Goal: Ask a question

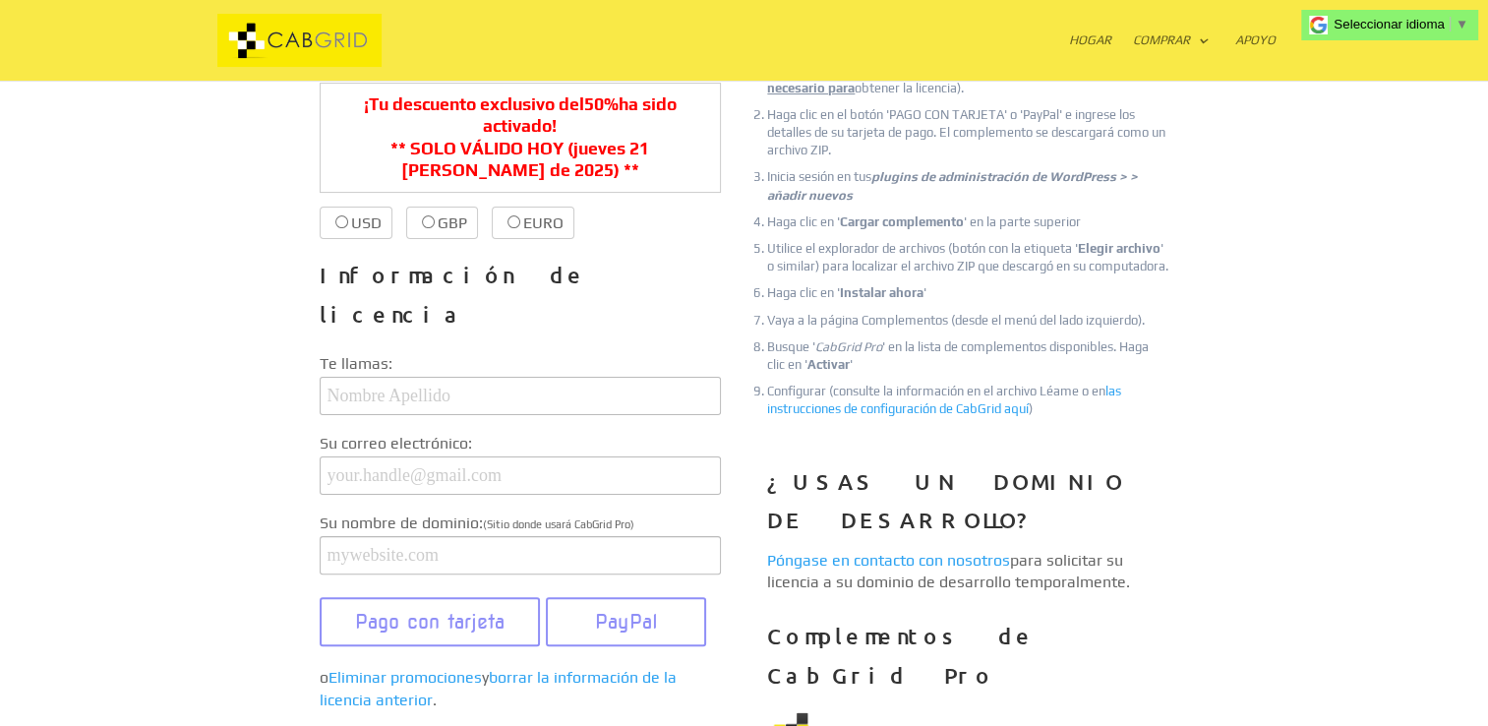
click at [862, 551] on link "Póngase en contacto con nosotros" at bounding box center [888, 560] width 243 height 19
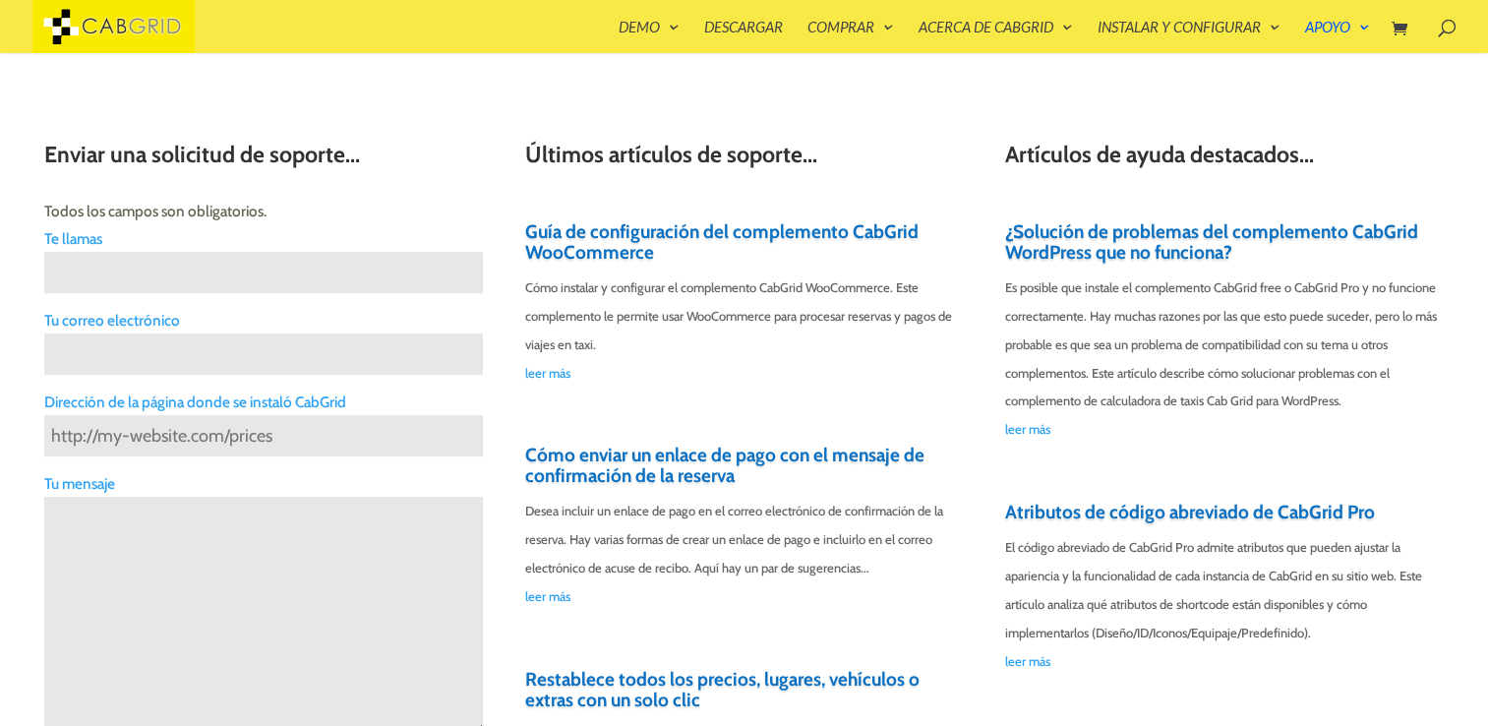
scroll to position [567, 0]
drag, startPoint x: 0, startPoint y: 0, endPoint x: 611, endPoint y: 440, distance: 752.3
drag, startPoint x: 611, startPoint y: 440, endPoint x: 487, endPoint y: 461, distance: 125.8
click at [487, 461] on div "Enviar una solicitud de soporte... Todos los campos son obligatorios. Te llamas…" at bounding box center [743, 608] width 1398 height 993
drag, startPoint x: 185, startPoint y: 440, endPoint x: 0, endPoint y: 370, distance: 197.9
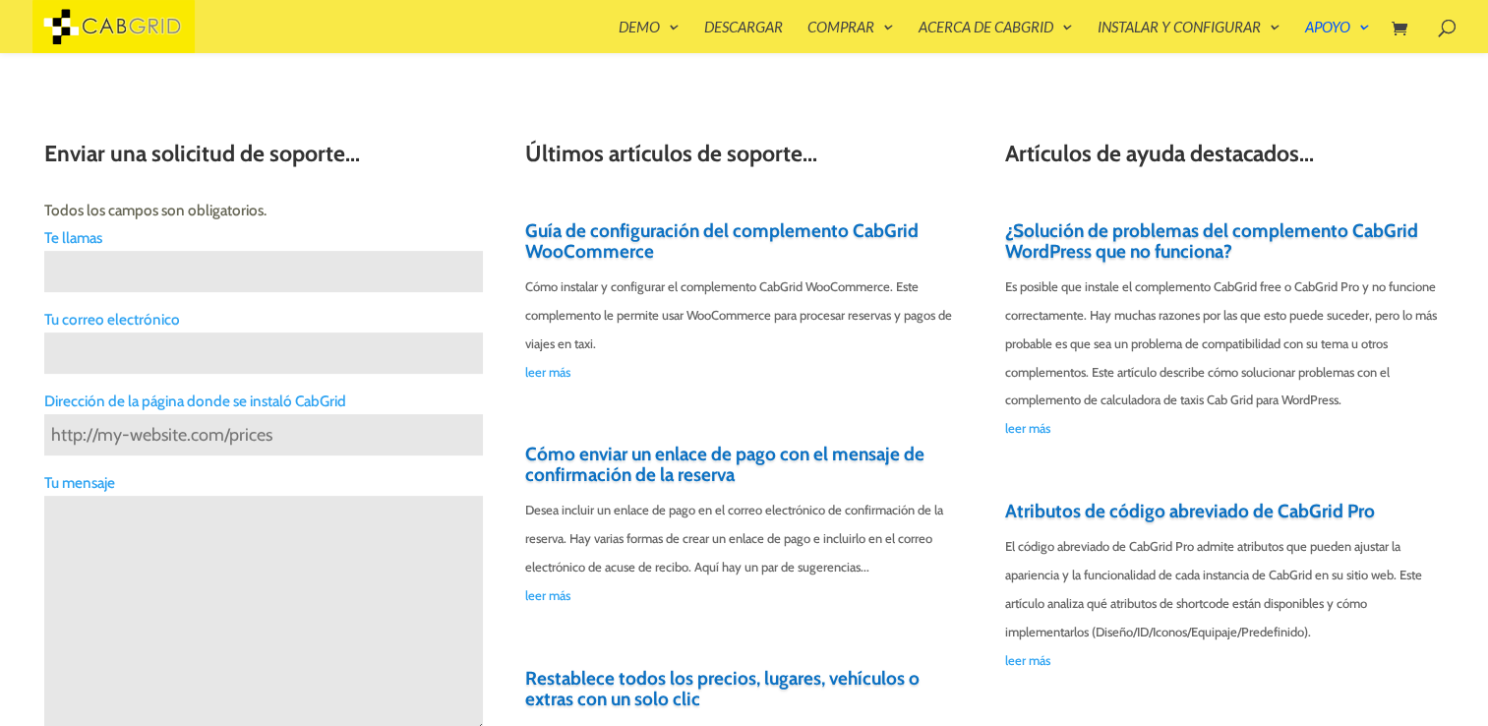
click at [1435, 654] on img at bounding box center [1435, 650] width 122 height 78
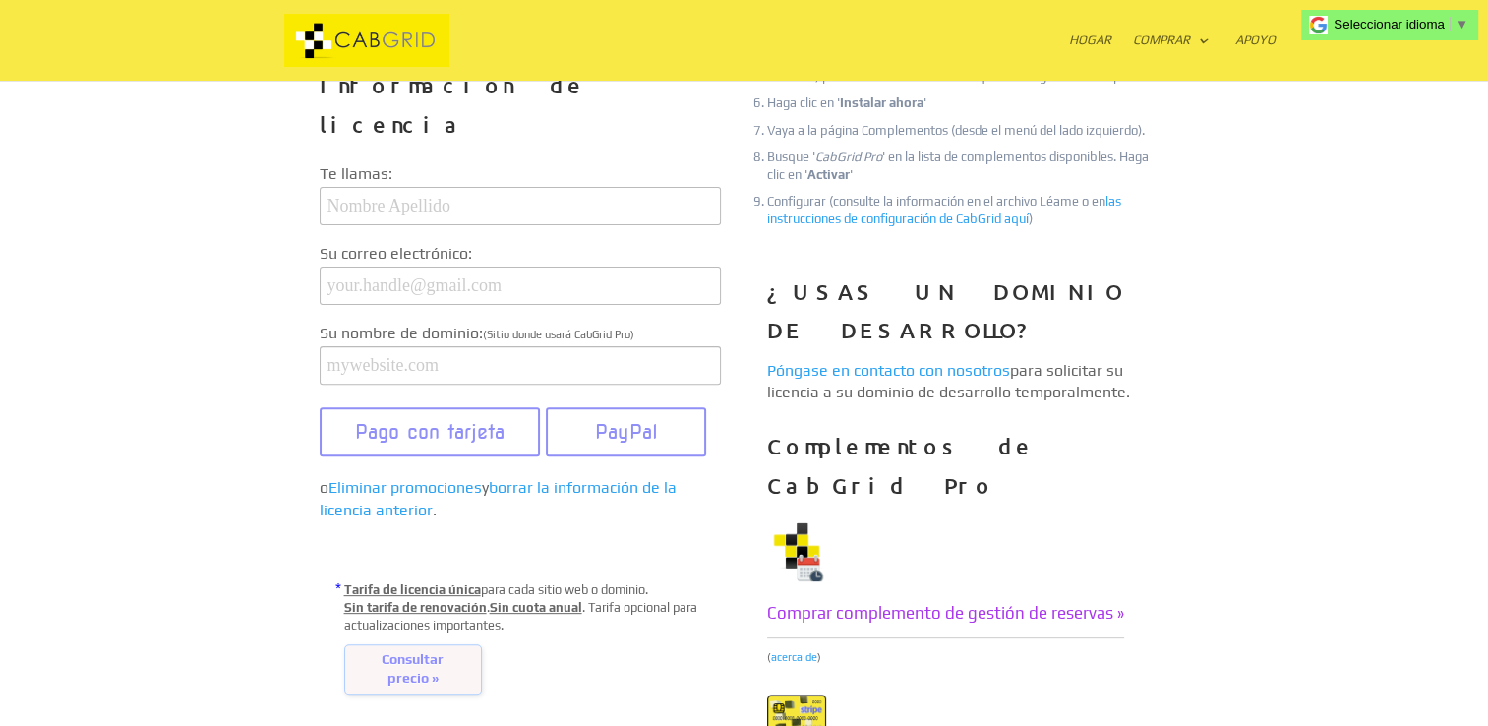
scroll to position [688, 0]
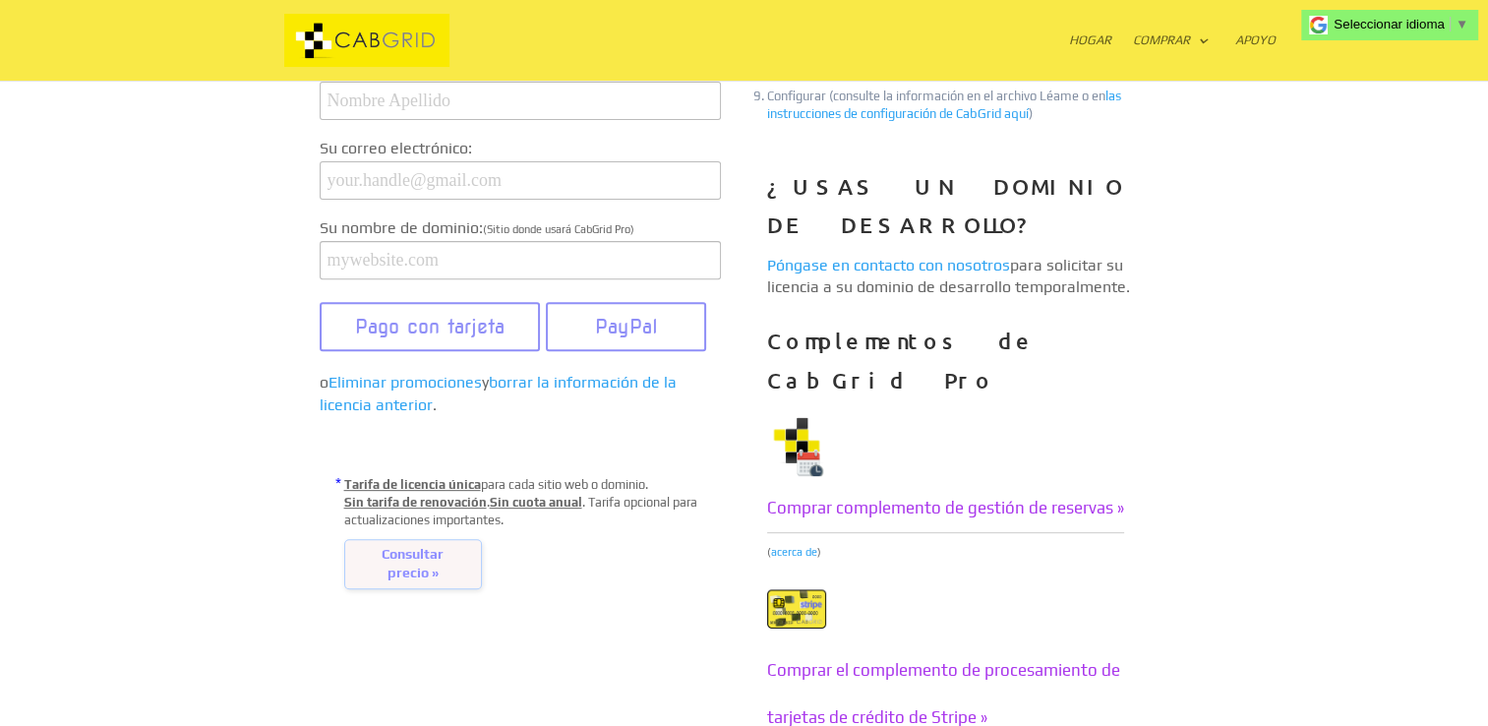
click at [422, 539] on span "Consultar precio »" at bounding box center [413, 564] width 138 height 50
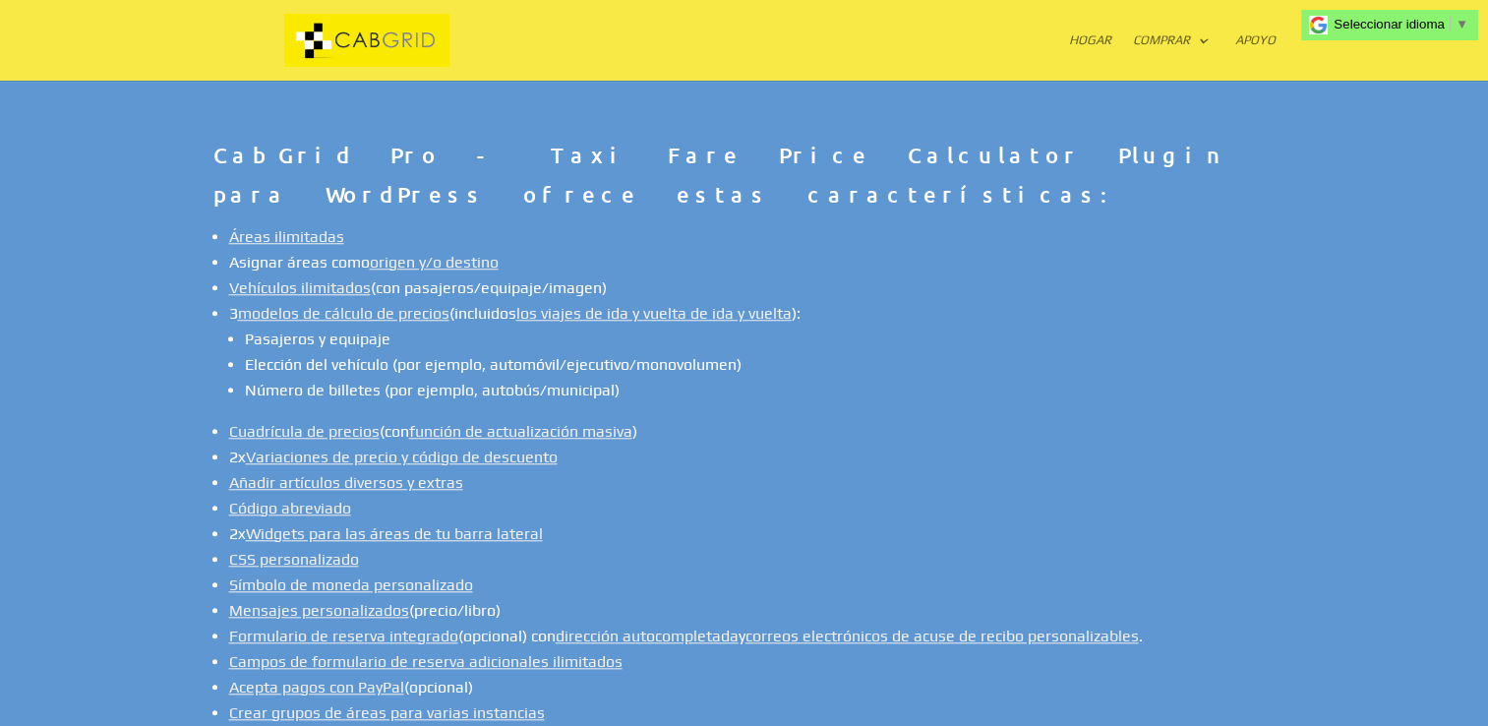
scroll to position [1672, 0]
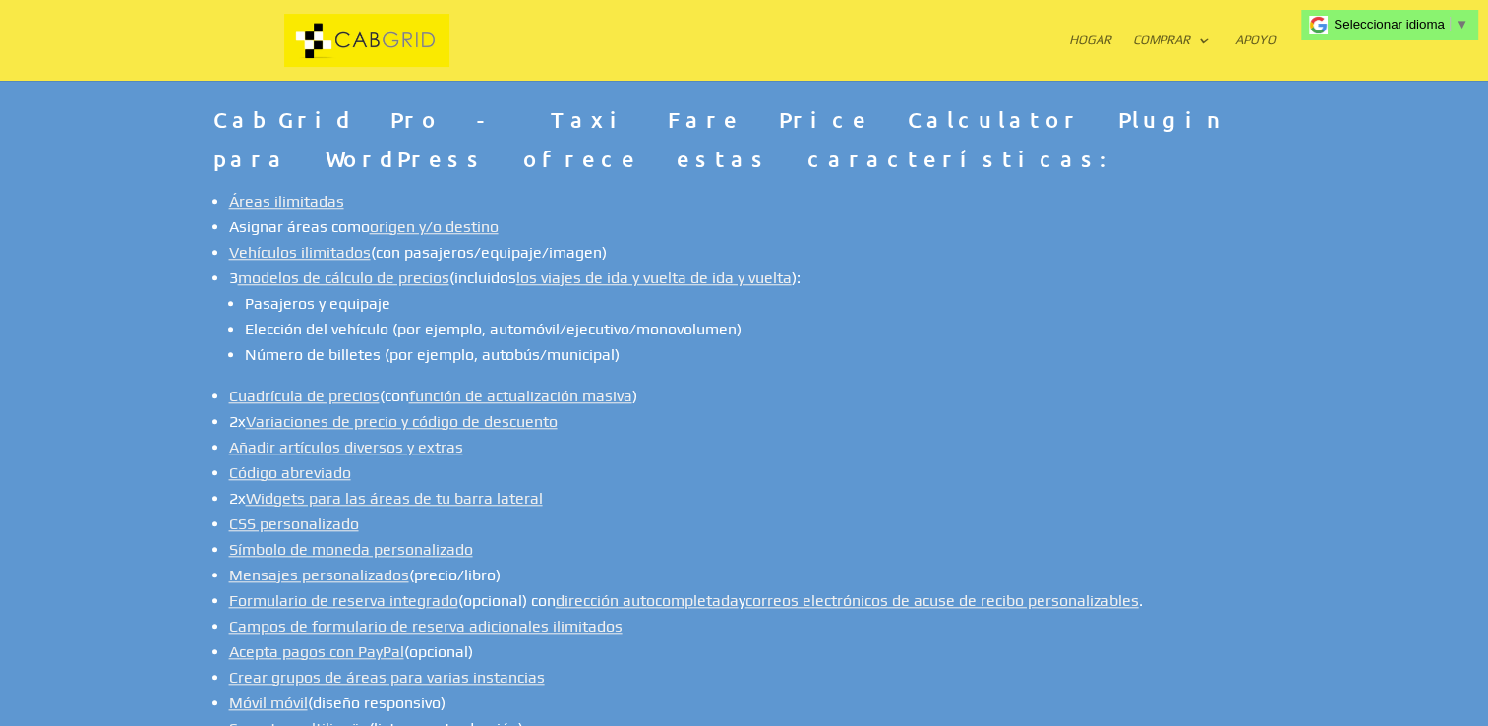
drag, startPoint x: 218, startPoint y: 303, endPoint x: 156, endPoint y: 354, distance: 80.3
click at [156, 354] on div "CabGrid Pro - Taxi Fare Price Calculator Plugin para WordPress ofrece estas car…" at bounding box center [744, 485] width 1488 height 972
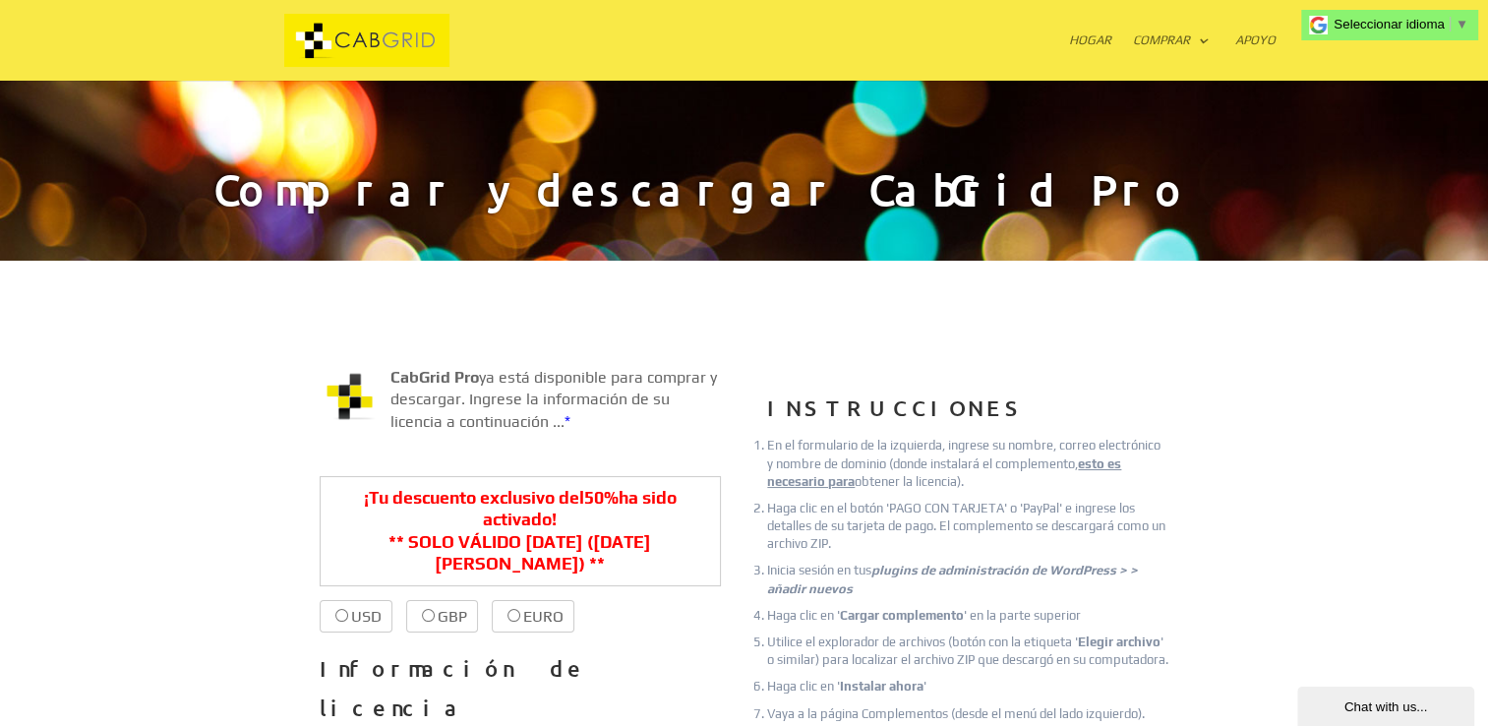
scroll to position [0, 0]
click at [1397, 705] on div "Chatea con nosotros..." at bounding box center [1385, 706] width 147 height 15
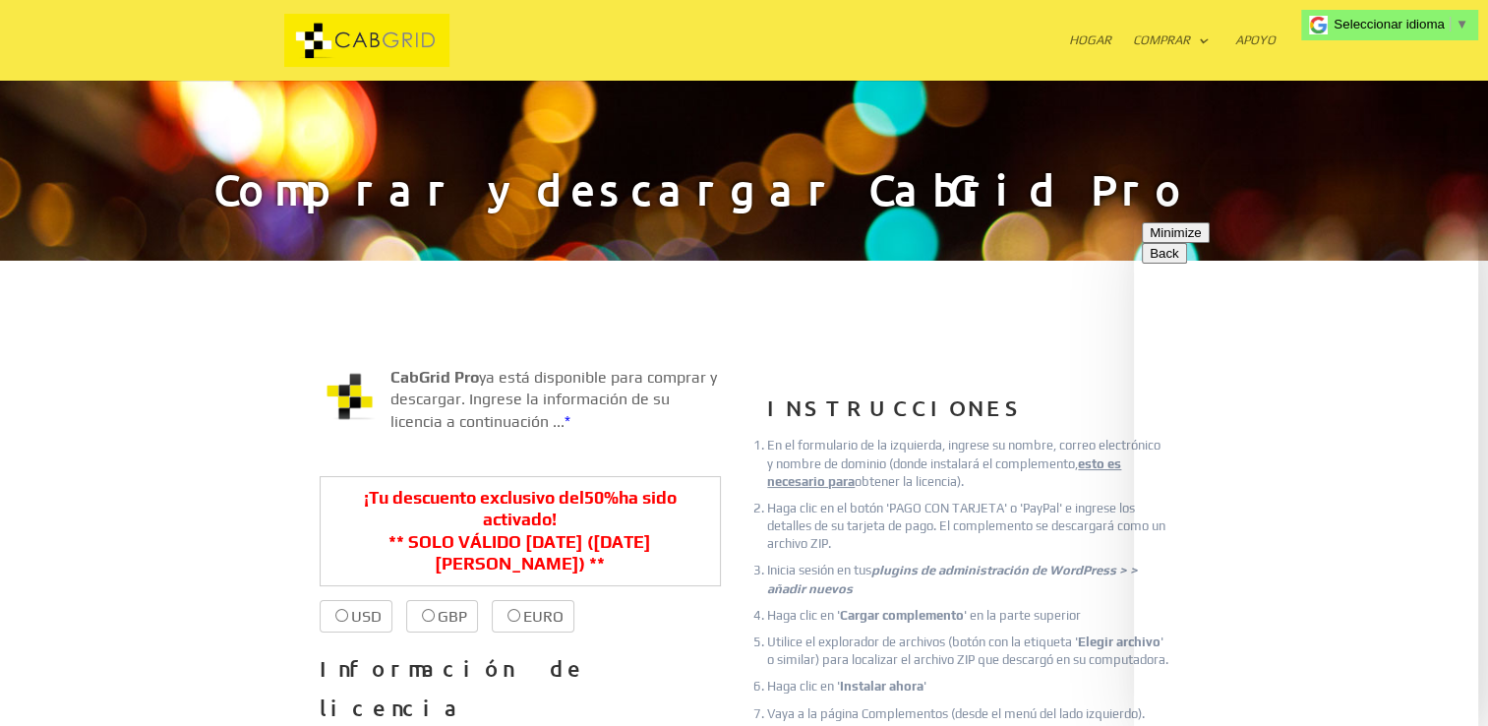
drag, startPoint x: 1266, startPoint y: 696, endPoint x: 1403, endPoint y: 508, distance: 232.3
click at [1134, 214] on div "buenos dias estamos trabyecto el cual funcionará en un dominio provisorio. ¿pod…" at bounding box center [1134, 214] width 0 height 0
type textarea "buenos dias estamos proyecto el cual funcionará en un dominio provisorio. ¿podr…"
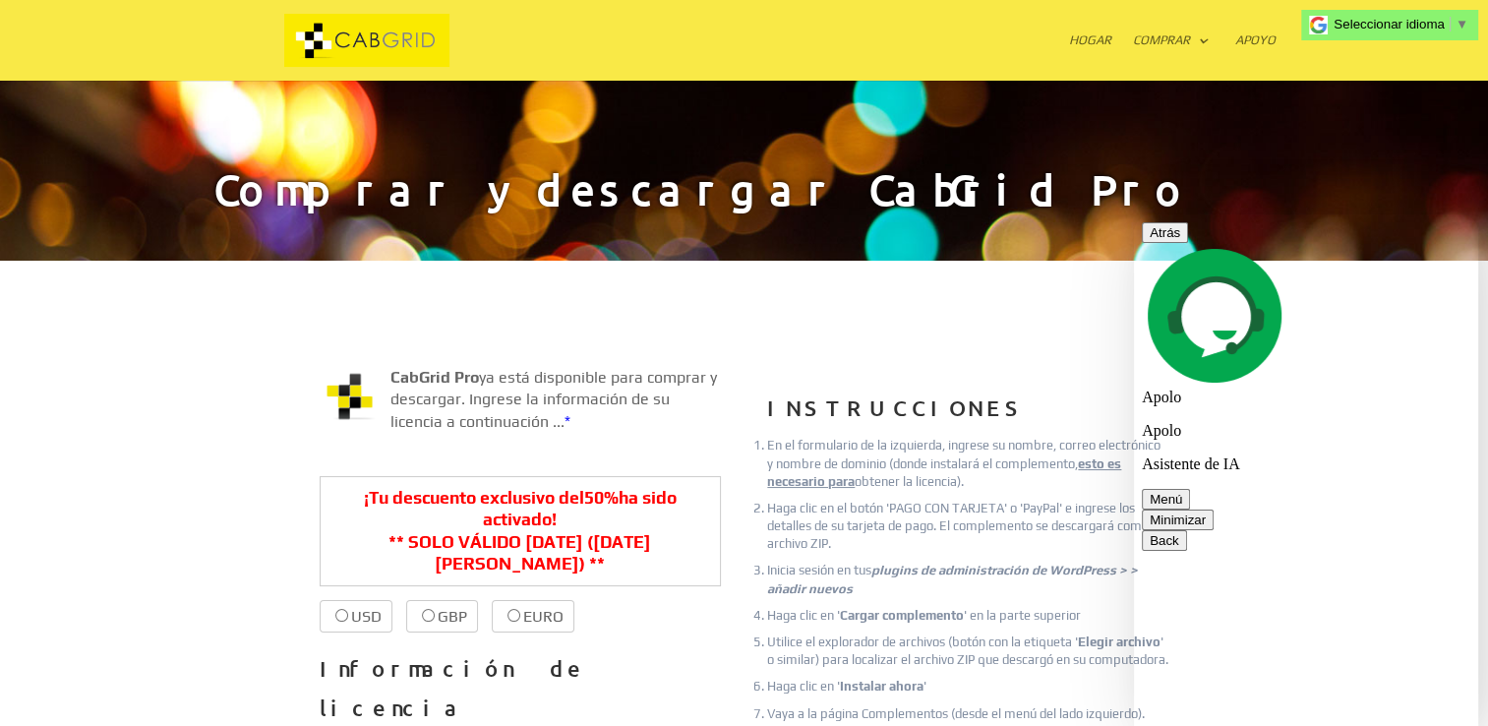
scroll to position [67, 0]
drag, startPoint x: 1330, startPoint y: 507, endPoint x: 1340, endPoint y: 569, distance: 62.7
click at [1190, 489] on button "Menú" at bounding box center [1166, 499] width 48 height 21
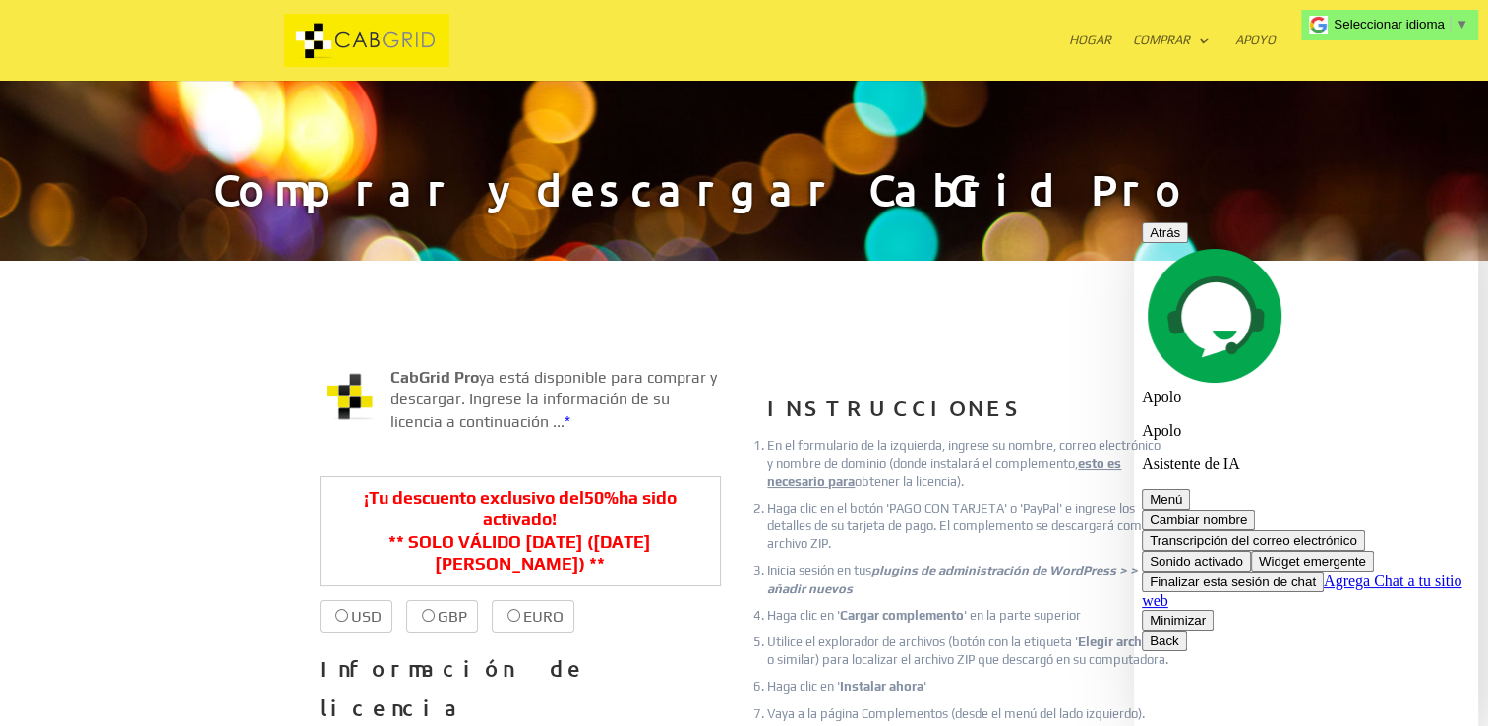
scroll to position [300, 0]
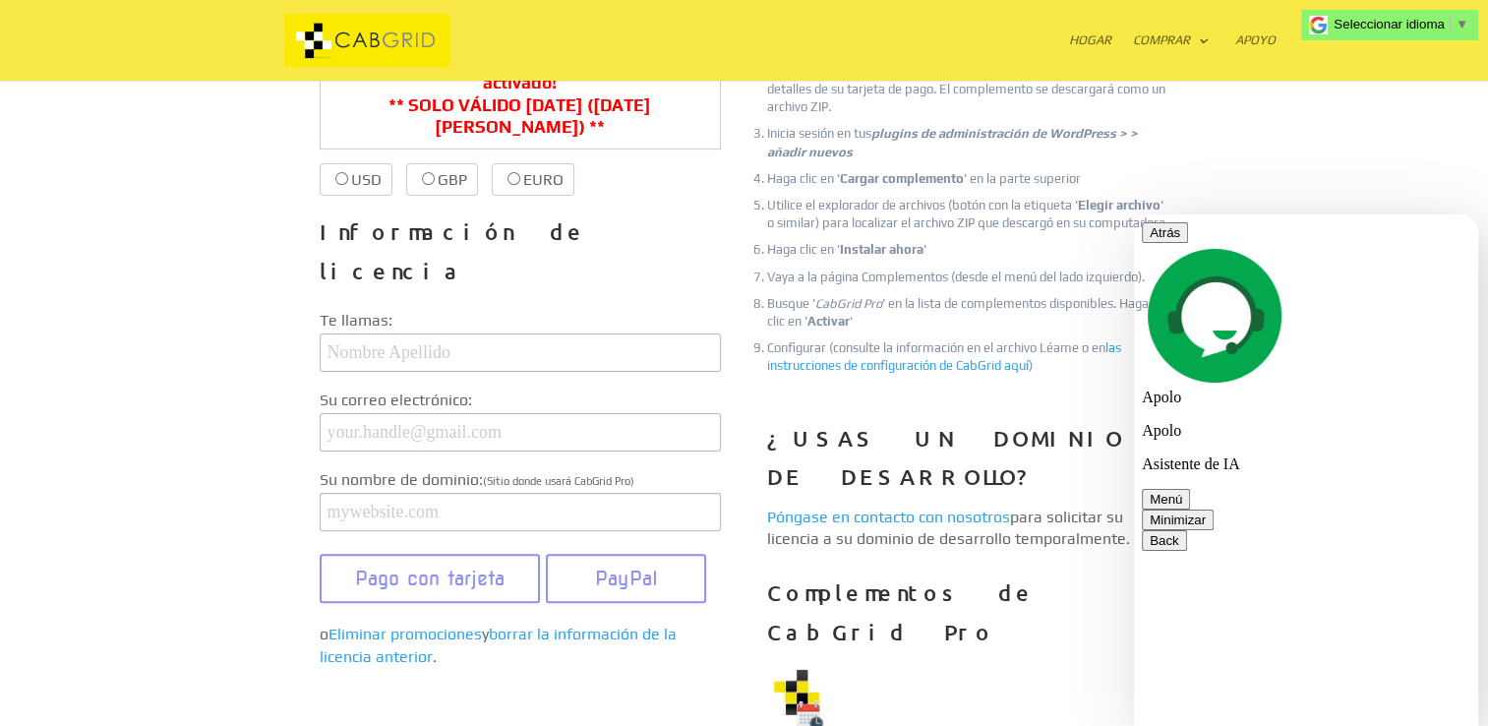
scroll to position [393, 0]
